Goal: Navigation & Orientation: Find specific page/section

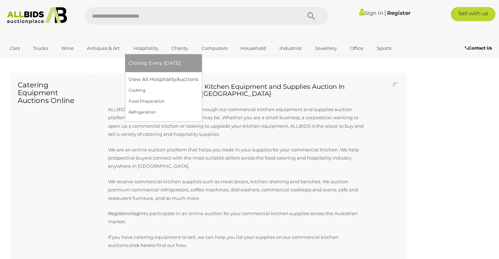
click at [146, 46] on link "Hospitality" at bounding box center [146, 49] width 34 height 12
click at [146, 79] on link "View All Hospitality Auctions" at bounding box center [165, 79] width 73 height 11
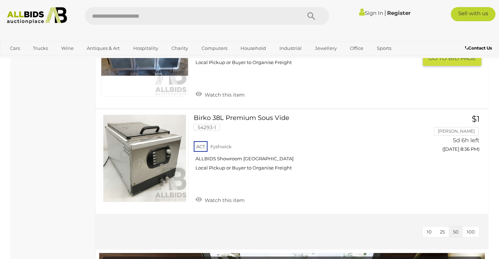
scroll to position [1525, 0]
